Goal: Information Seeking & Learning: Learn about a topic

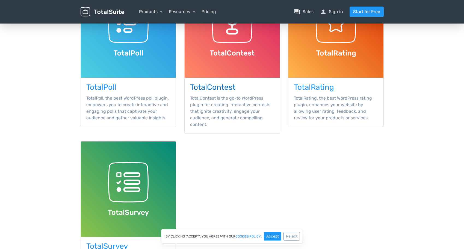
scroll to position [109, 0]
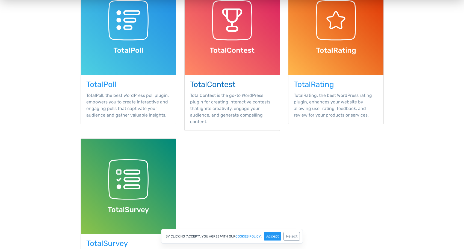
click at [225, 89] on h3 "TotalContest" at bounding box center [232, 84] width 84 height 8
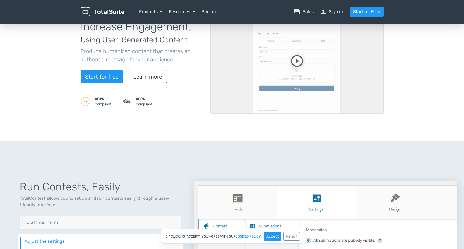
scroll to position [27, 0]
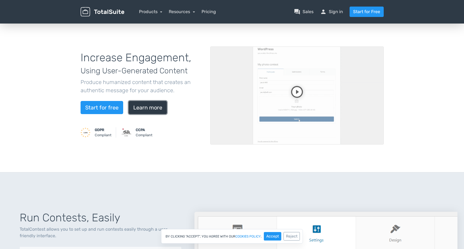
click at [167, 114] on link "Learn more" at bounding box center [148, 107] width 38 height 13
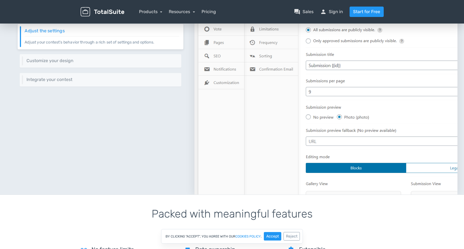
scroll to position [279, 0]
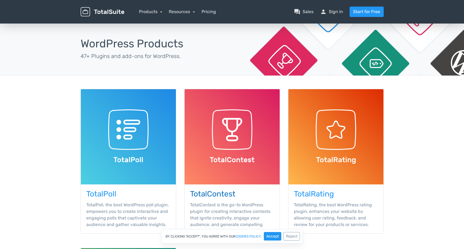
click at [228, 165] on img at bounding box center [232, 136] width 95 height 95
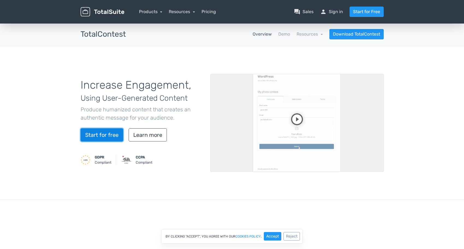
click at [106, 141] on link "Start for free" at bounding box center [102, 134] width 43 height 13
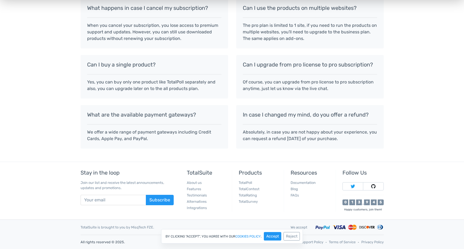
scroll to position [725, 0]
click at [255, 187] on link "TotalContest" at bounding box center [249, 189] width 21 height 4
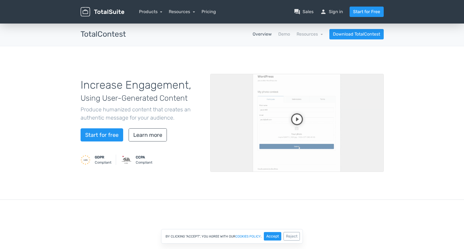
click at [299, 158] on video at bounding box center [296, 123] width 173 height 98
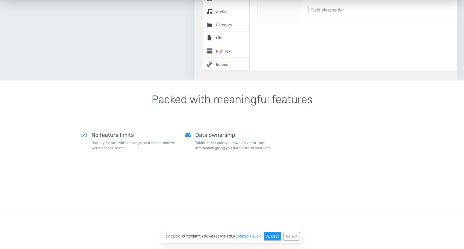
scroll to position [546, 0]
